Goal: Task Accomplishment & Management: Manage account settings

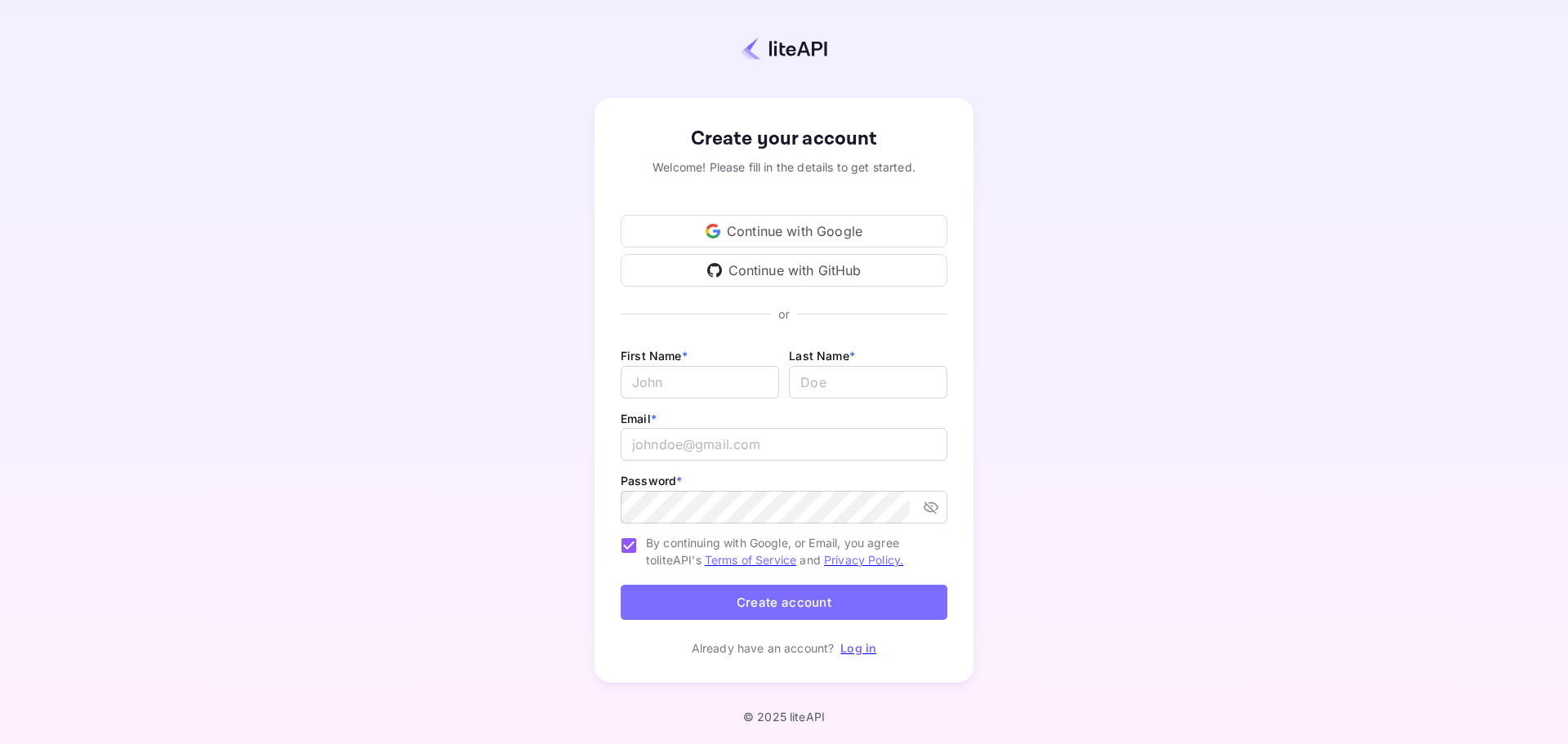
click at [887, 220] on div "Continue with Google" at bounding box center [784, 230] width 326 height 32
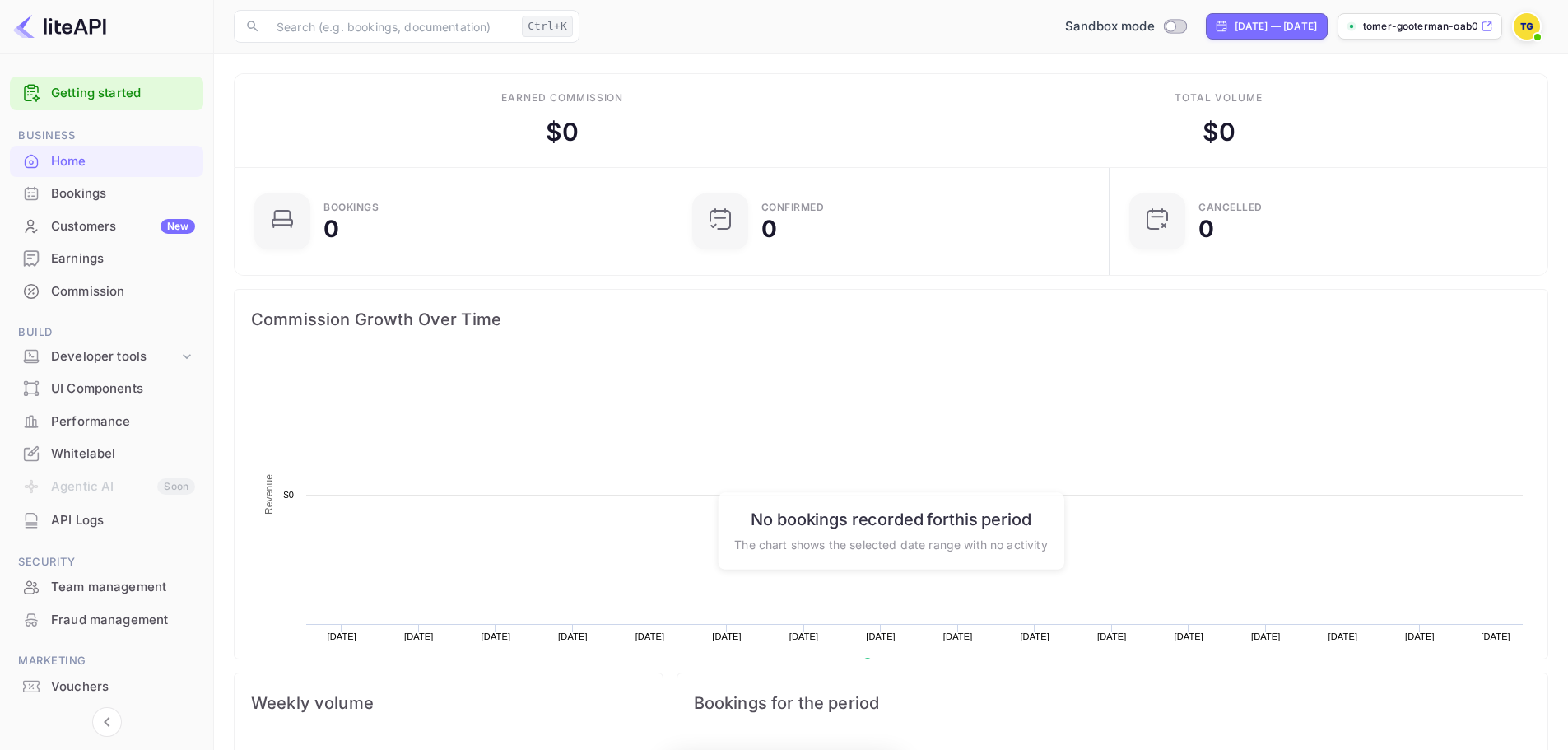
scroll to position [255, 415]
click at [135, 350] on div "Developer tools" at bounding box center [114, 357] width 128 height 19
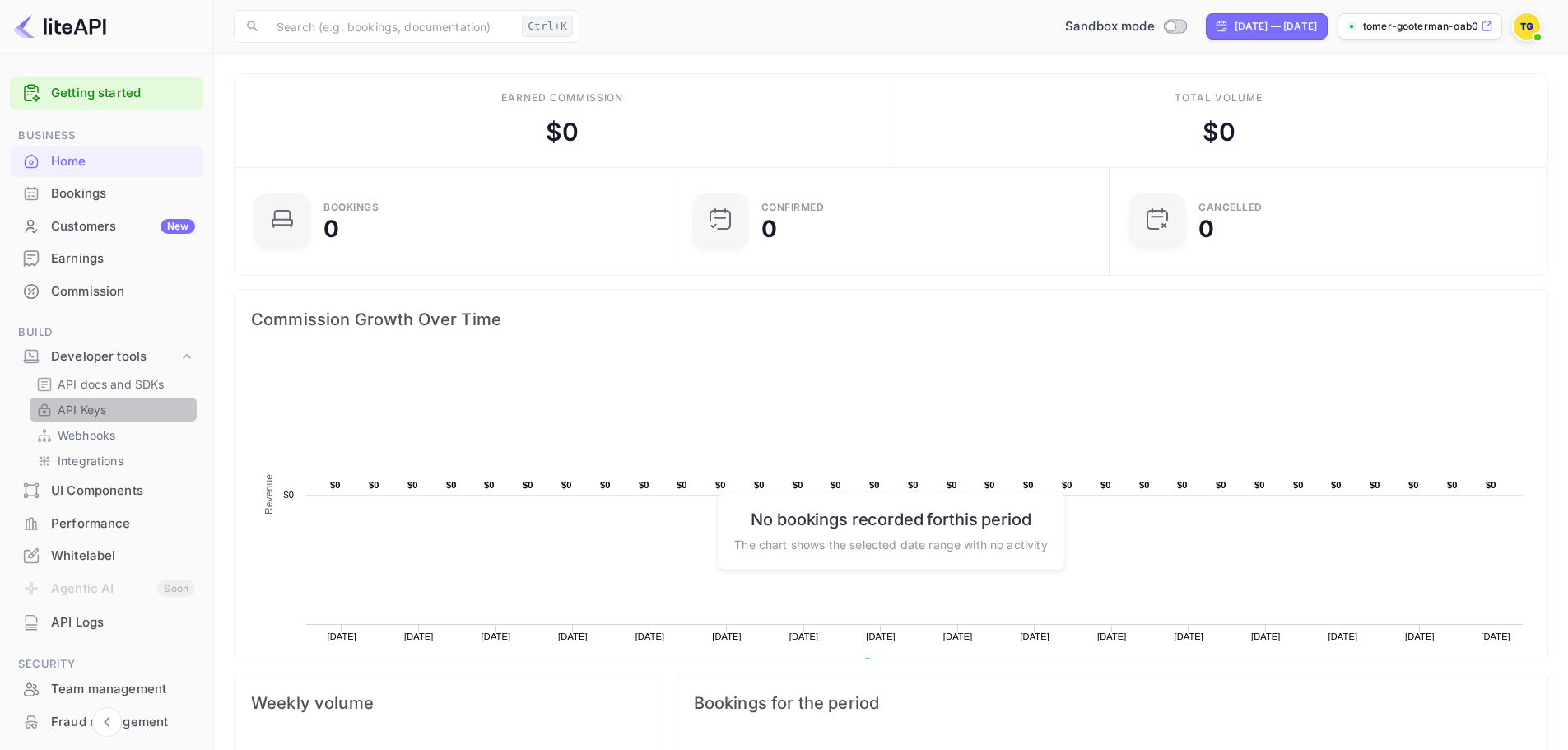
click at [128, 412] on link "API Keys" at bounding box center [113, 410] width 154 height 18
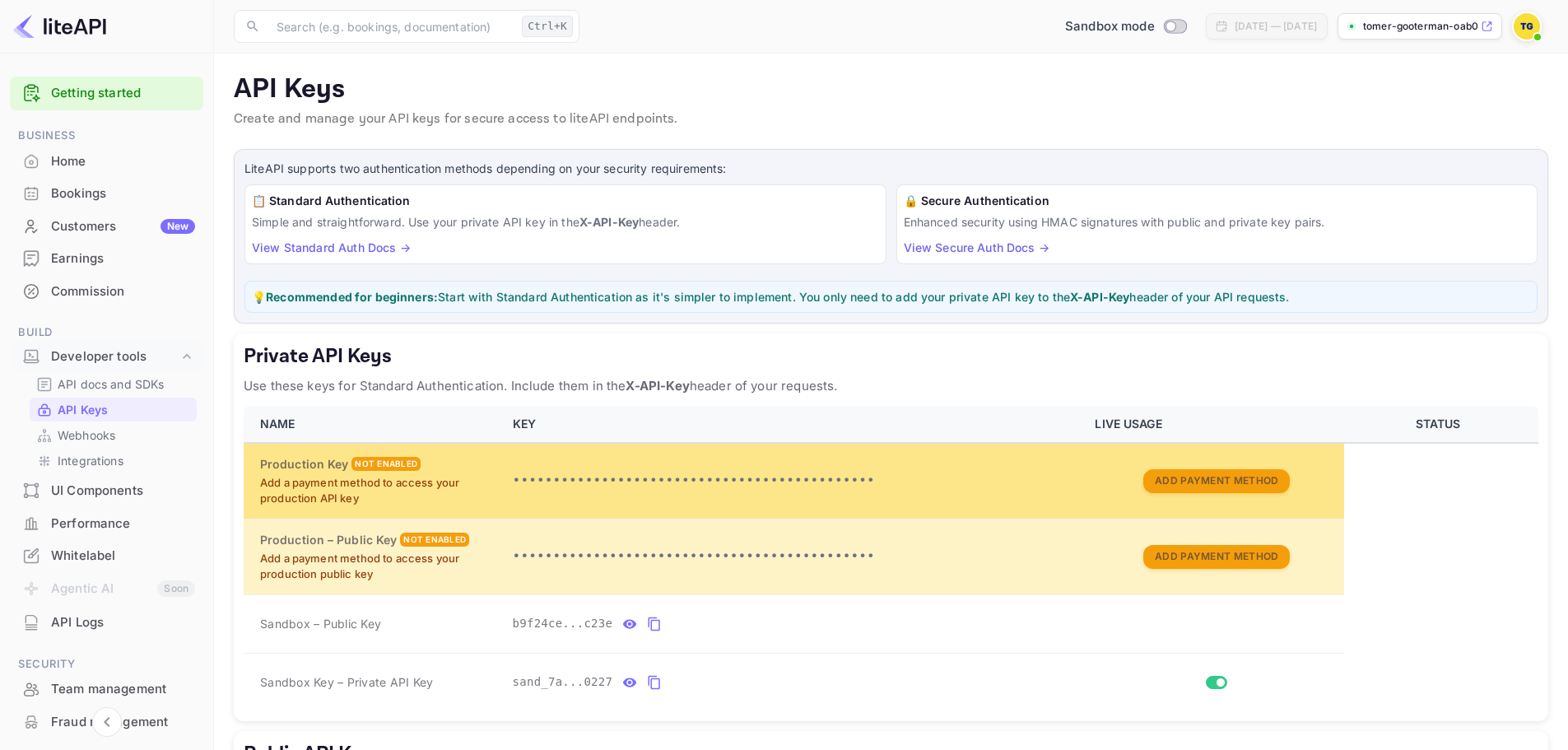
click at [1251, 493] on td "Add Payment Method" at bounding box center [1214, 481] width 259 height 76
click at [1243, 484] on button "Add Payment Method" at bounding box center [1216, 480] width 147 height 24
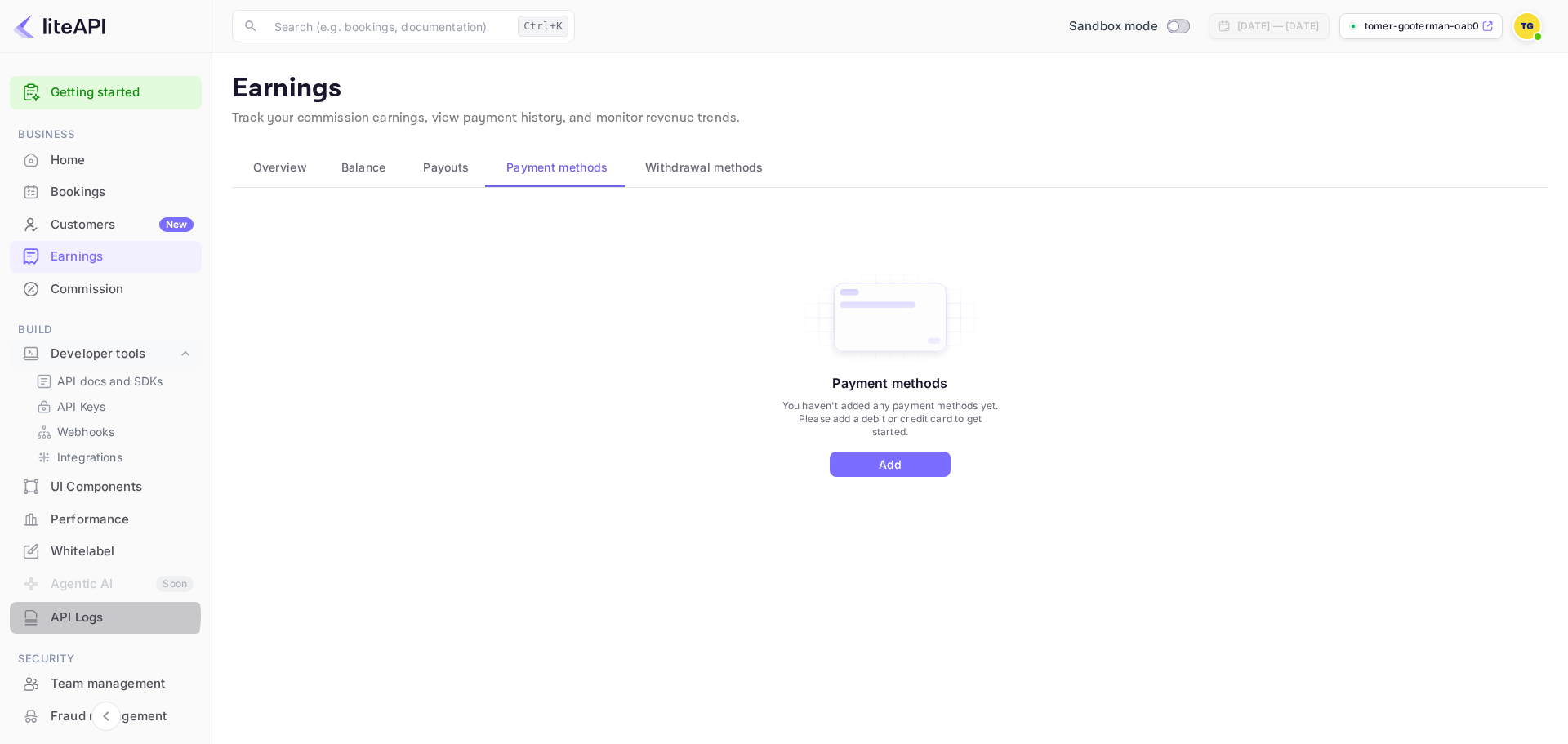
click at [95, 616] on div "API Logs" at bounding box center [122, 618] width 143 height 19
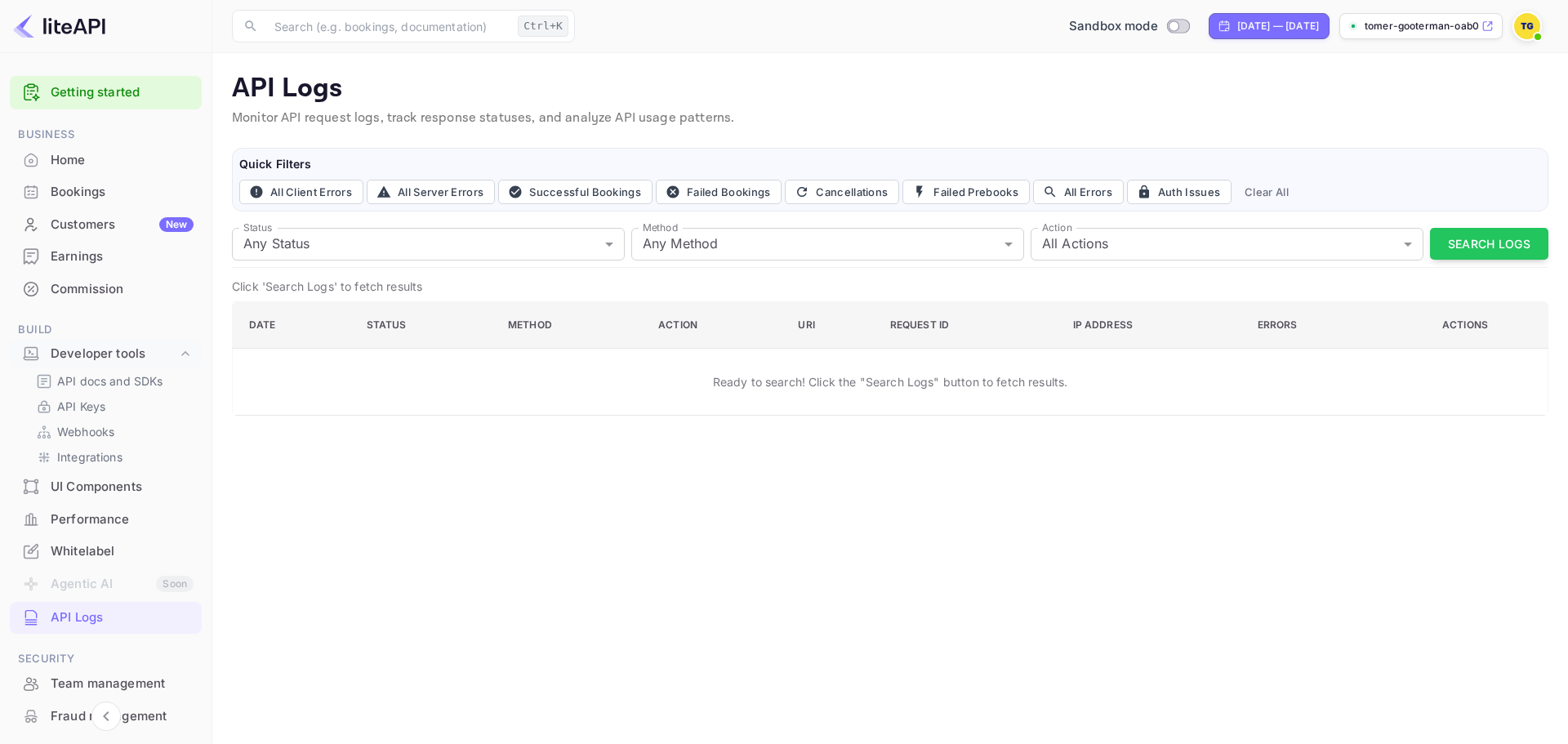
click at [117, 548] on div "Whitelabel" at bounding box center [122, 551] width 143 height 19
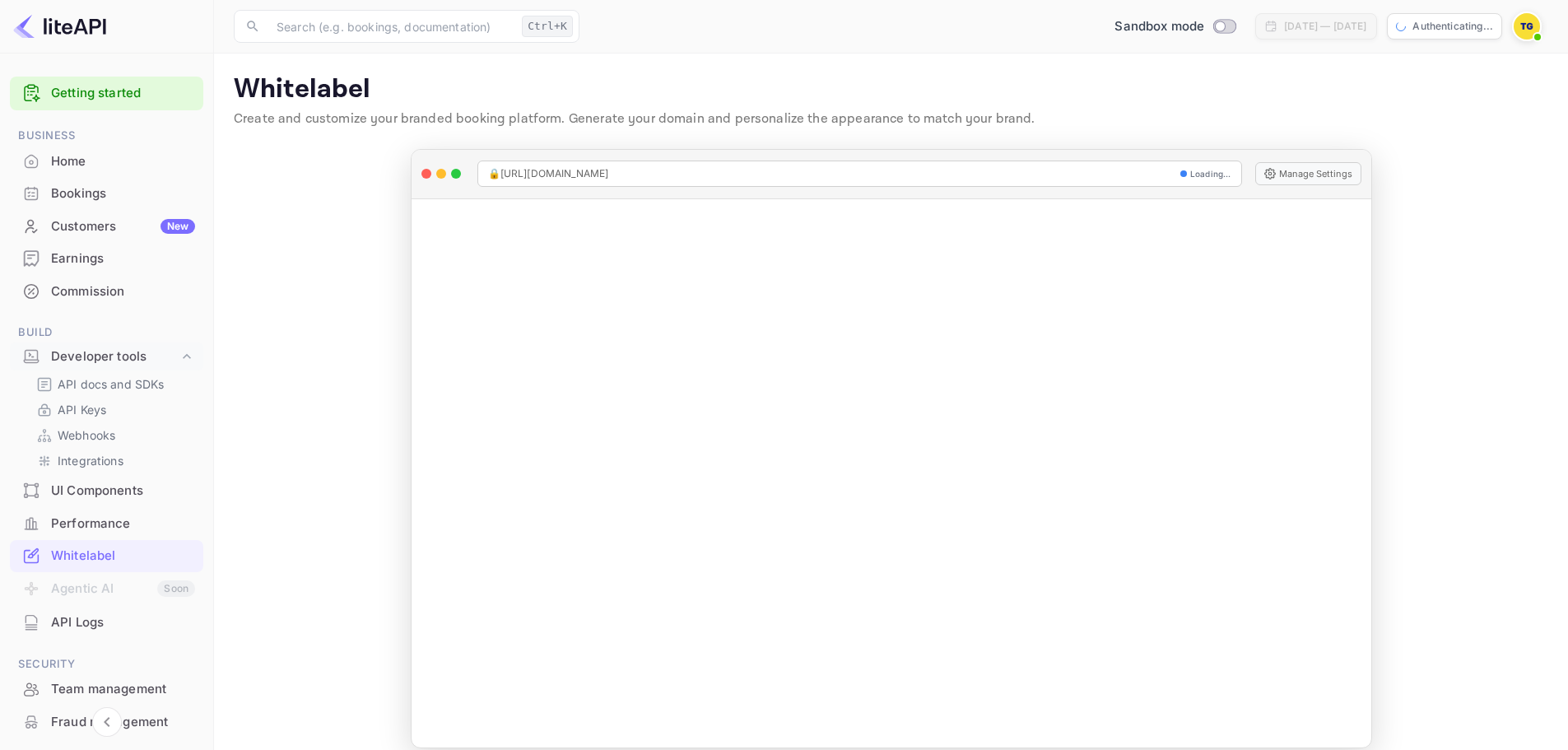
click at [119, 527] on div "Performance" at bounding box center [123, 524] width 144 height 19
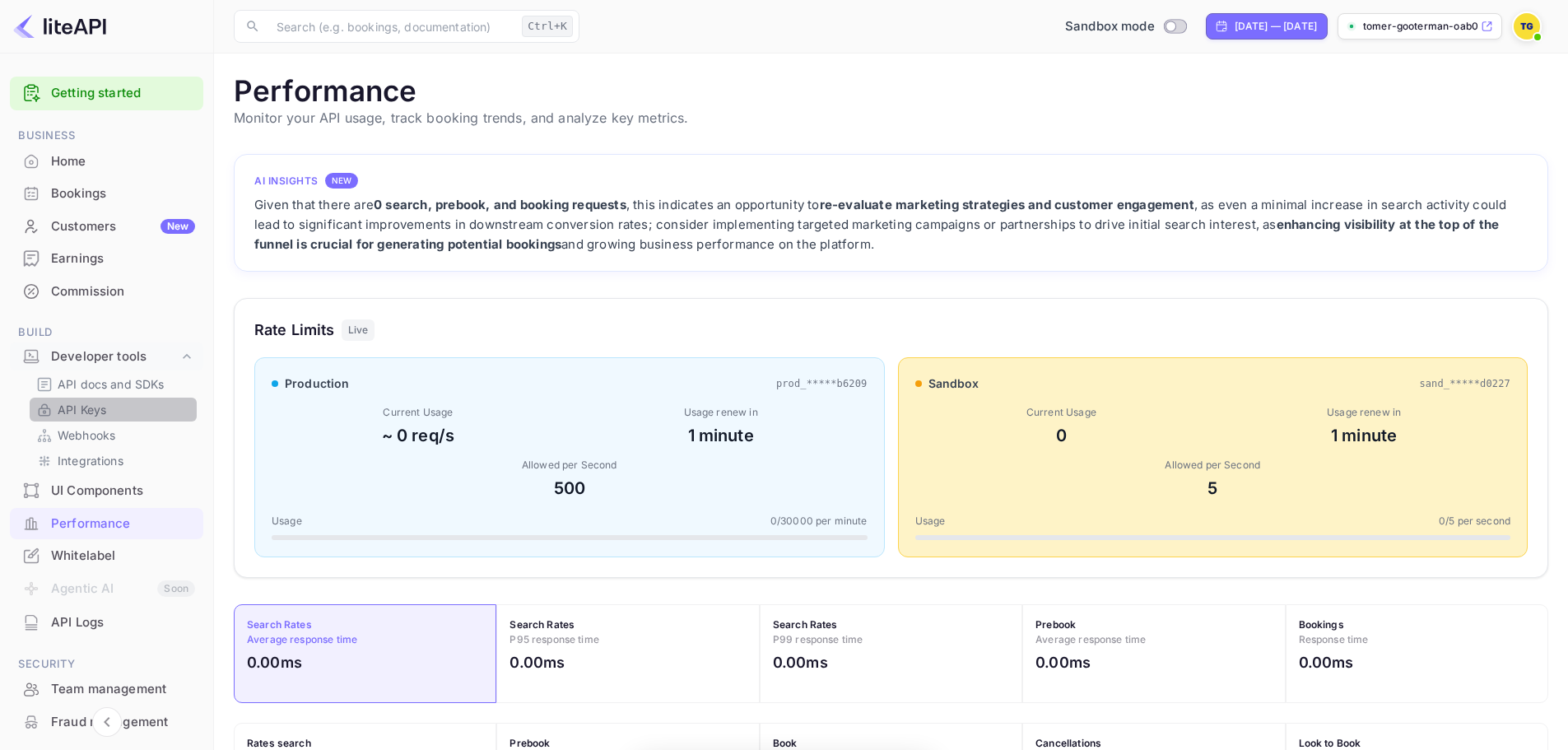
click at [131, 411] on link "API Keys" at bounding box center [113, 410] width 154 height 18
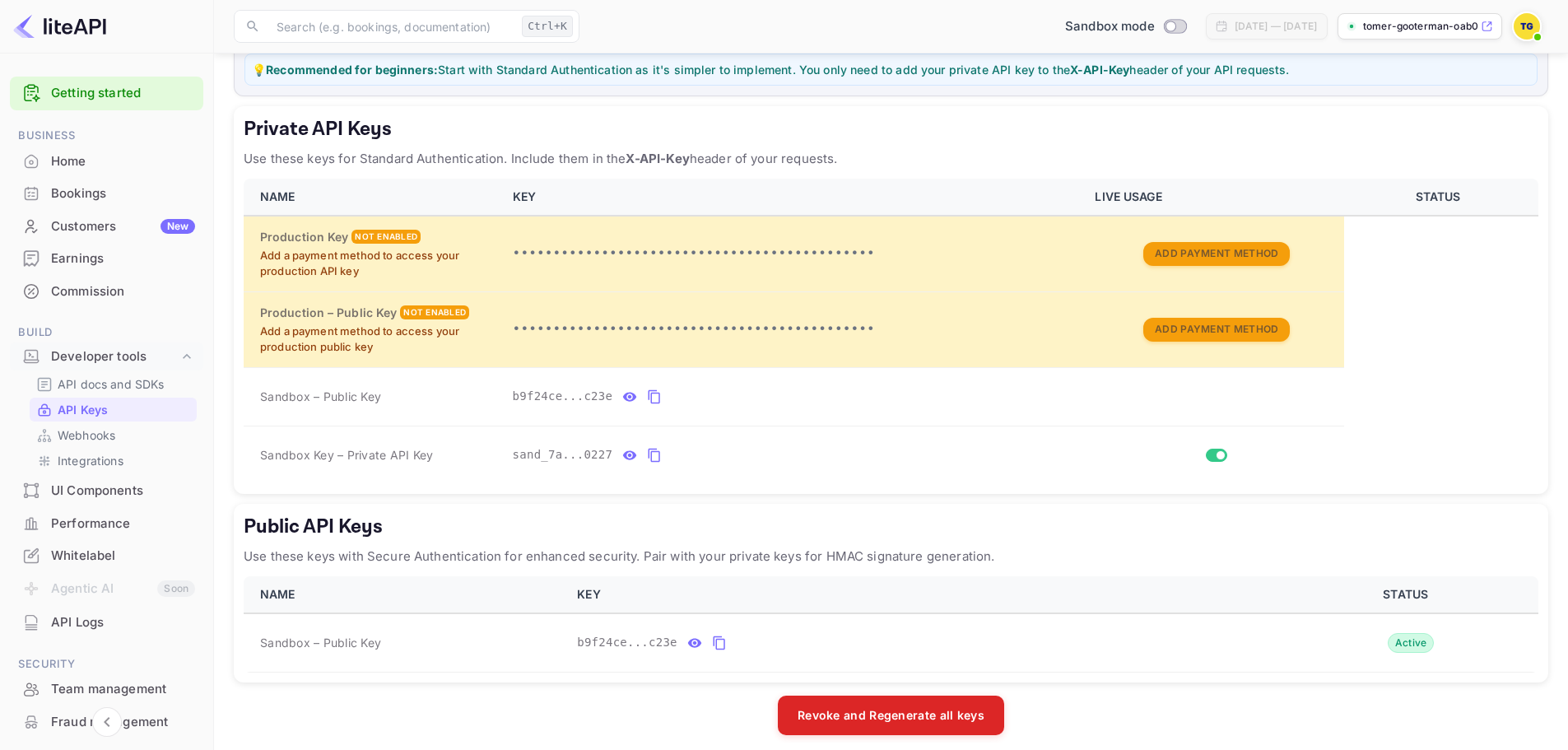
scroll to position [229, 0]
